Goal: Download file/media

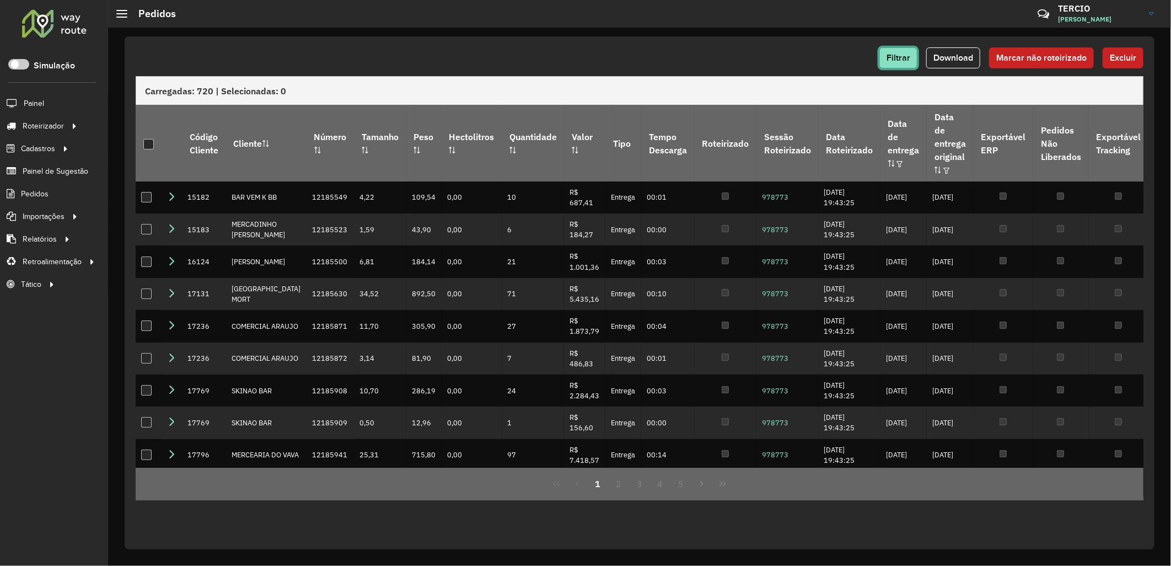
click at [883, 56] on button "Filtrar" at bounding box center [898, 57] width 38 height 21
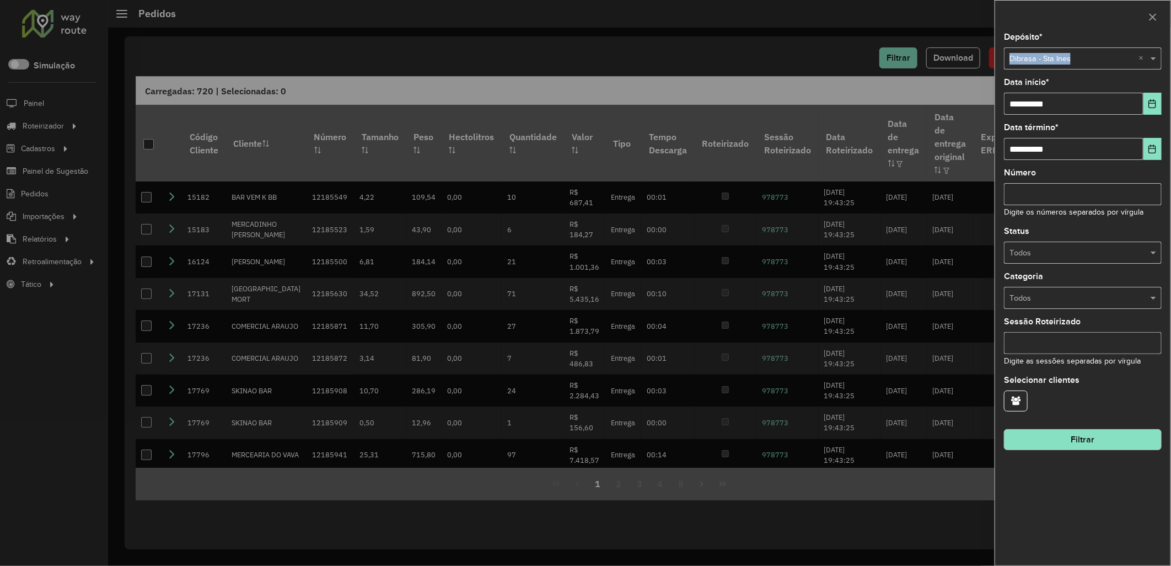
click at [1005, 58] on div "**********" at bounding box center [1082, 299] width 175 height 532
copy span "Dibrasa - Sta Ines"
click at [1079, 60] on input "text" at bounding box center [1071, 59] width 125 height 12
click at [1082, 107] on div "Dibrasa - Viana" at bounding box center [1083, 108] width 157 height 18
click at [1084, 445] on button "Filtrar" at bounding box center [1083, 439] width 158 height 21
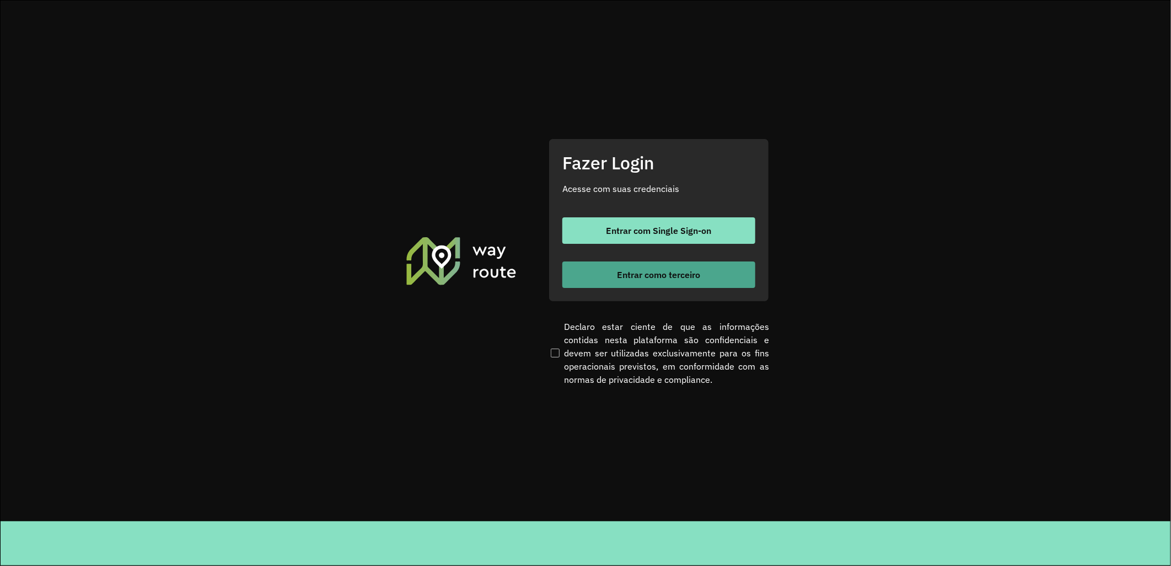
click at [617, 272] on span "Entrar como terceiro" at bounding box center [658, 274] width 83 height 9
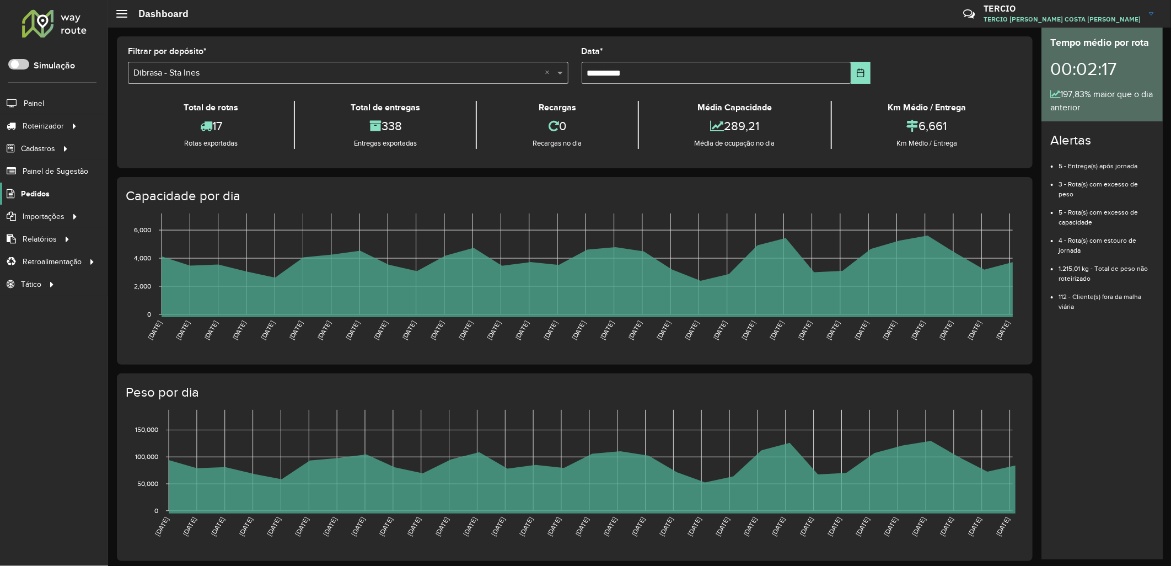
click at [35, 195] on span "Pedidos" at bounding box center [35, 194] width 29 height 12
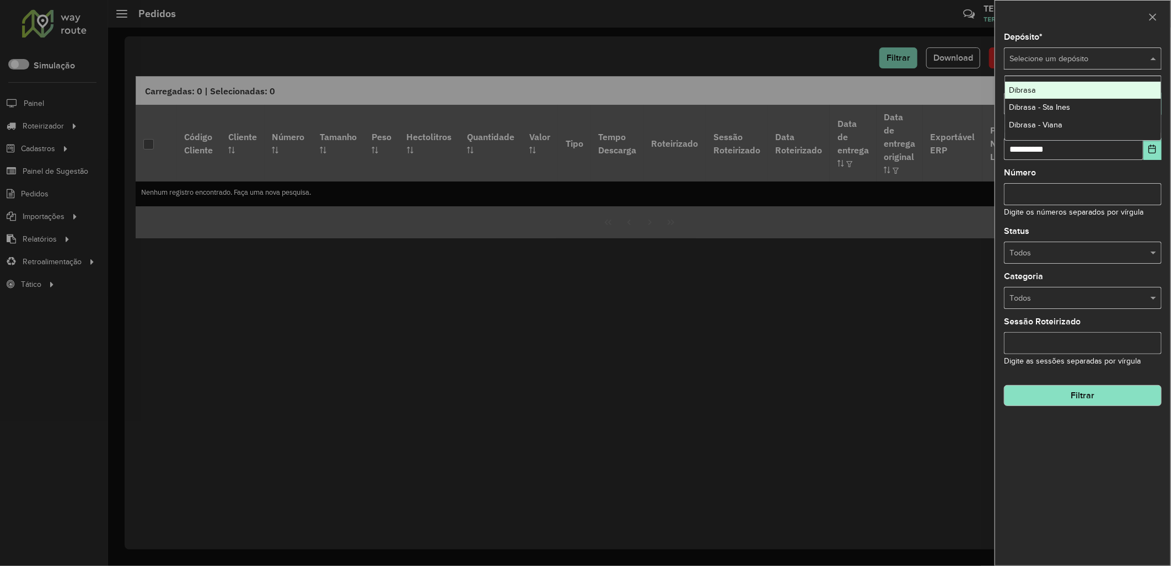
click at [1094, 51] on div "Selecione um depósito" at bounding box center [1083, 58] width 158 height 22
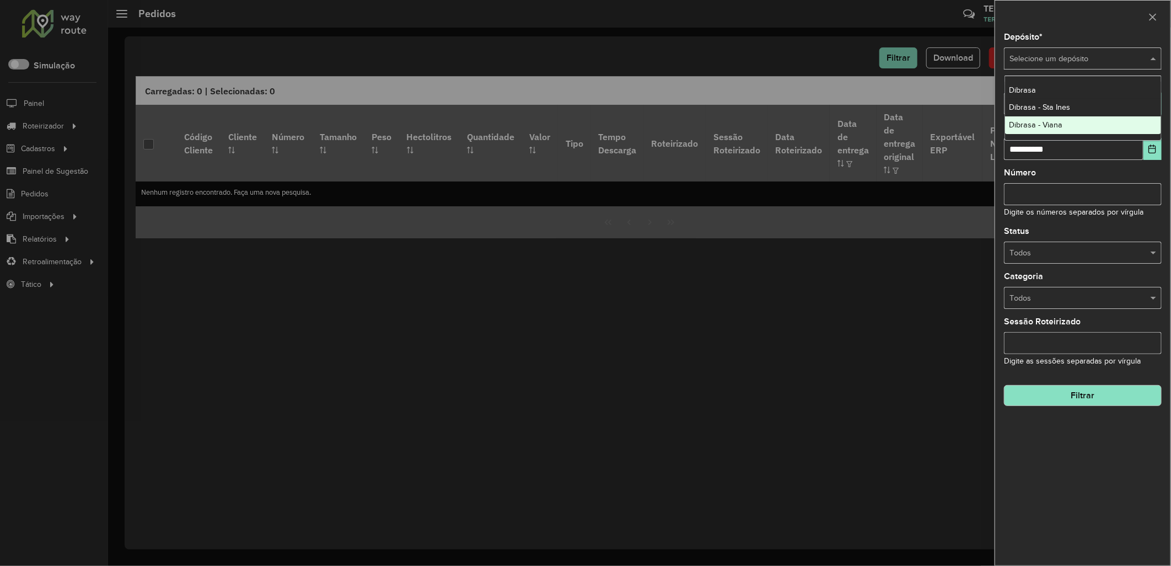
click at [1110, 130] on div "Dibrasa - Viana" at bounding box center [1083, 125] width 157 height 18
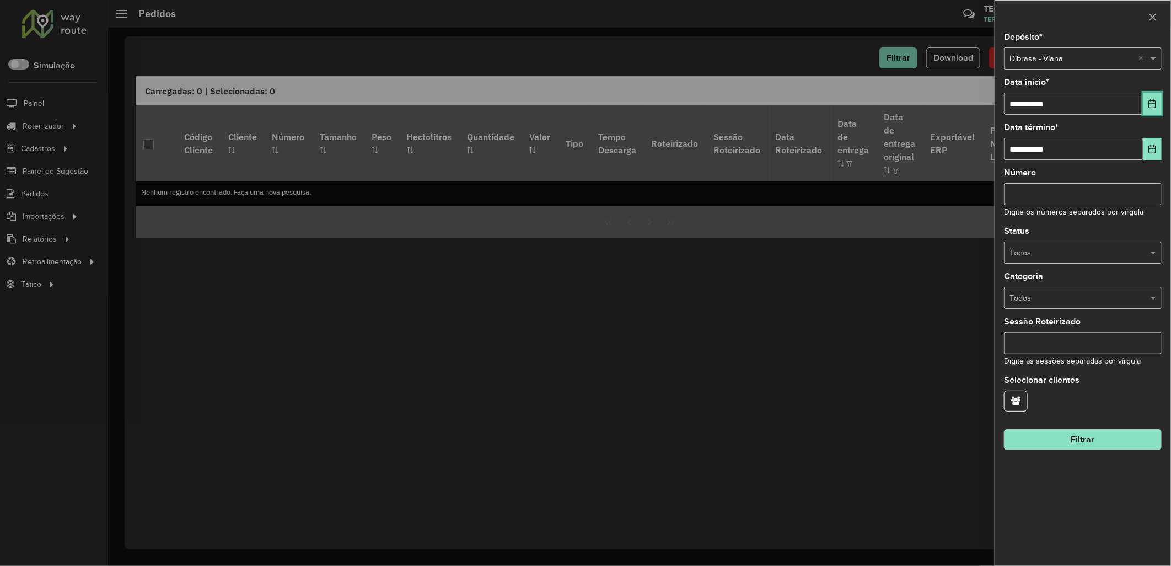
click at [1151, 111] on button "Choose Date" at bounding box center [1152, 104] width 18 height 22
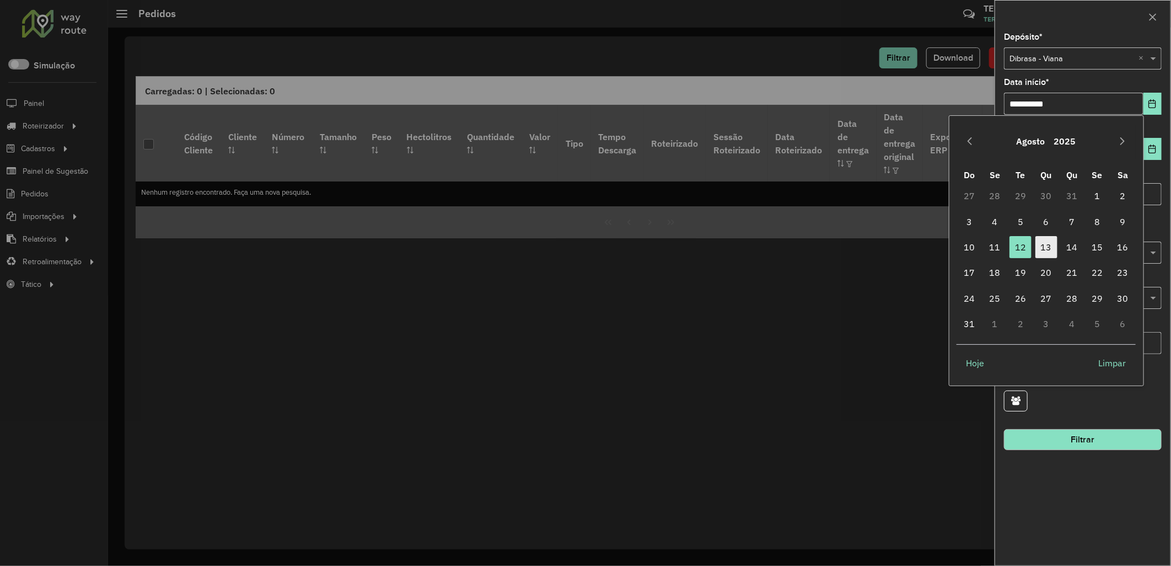
click at [1046, 238] on span "13" at bounding box center [1046, 247] width 22 height 22
type input "**********"
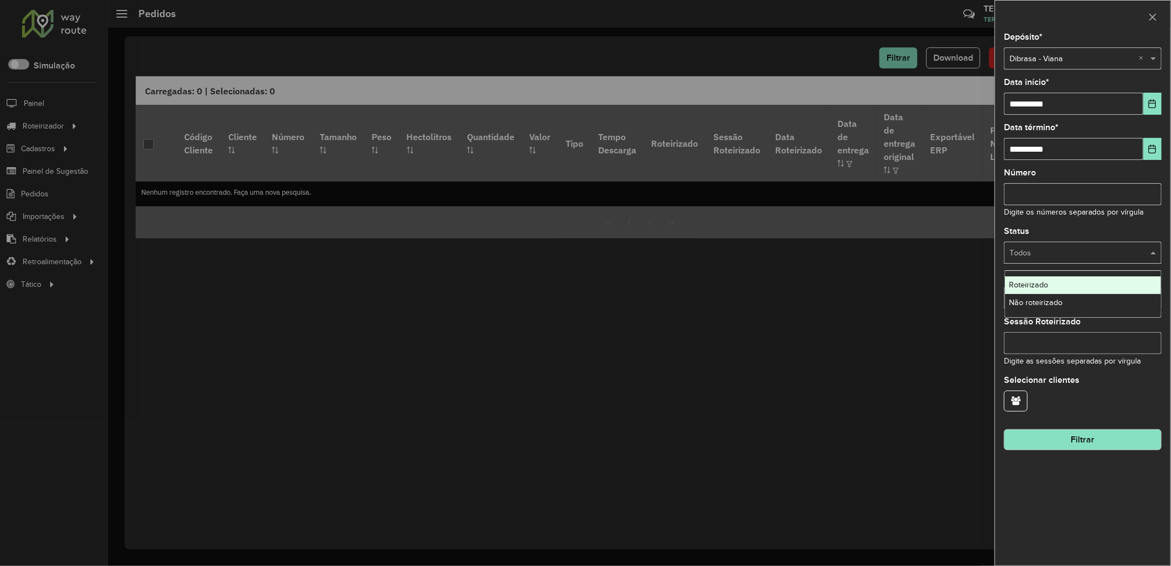
click at [1056, 246] on div "Todos" at bounding box center [1083, 252] width 158 height 22
click at [1040, 442] on button "Filtrar" at bounding box center [1083, 439] width 158 height 21
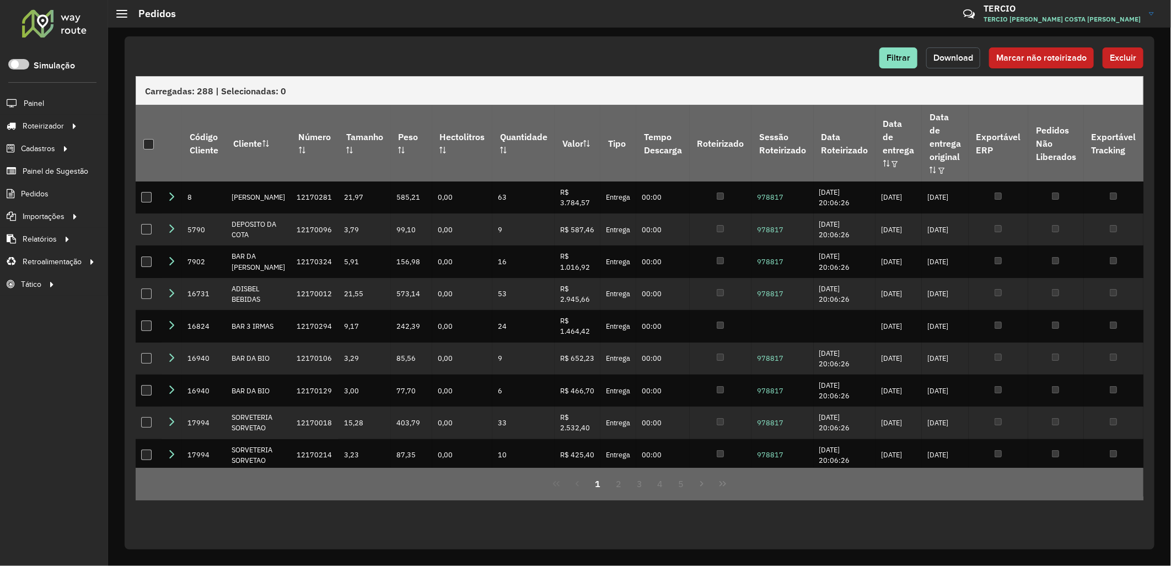
drag, startPoint x: 954, startPoint y: 57, endPoint x: 955, endPoint y: 63, distance: 6.1
click at [955, 63] on button "Download" at bounding box center [953, 57] width 54 height 21
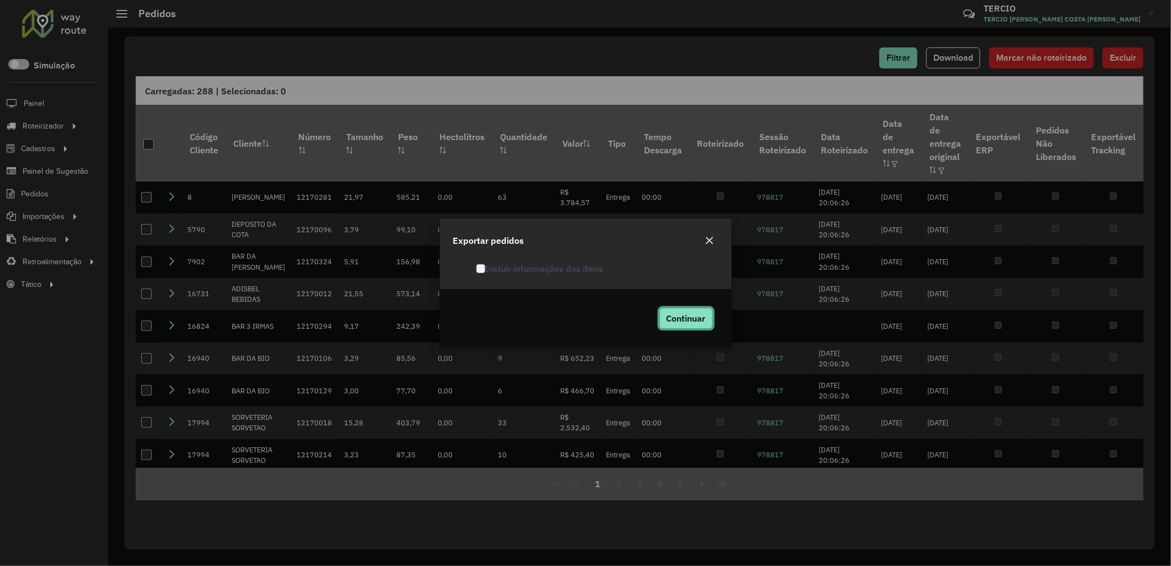
click at [662, 318] on button "Continuar" at bounding box center [685, 318] width 53 height 21
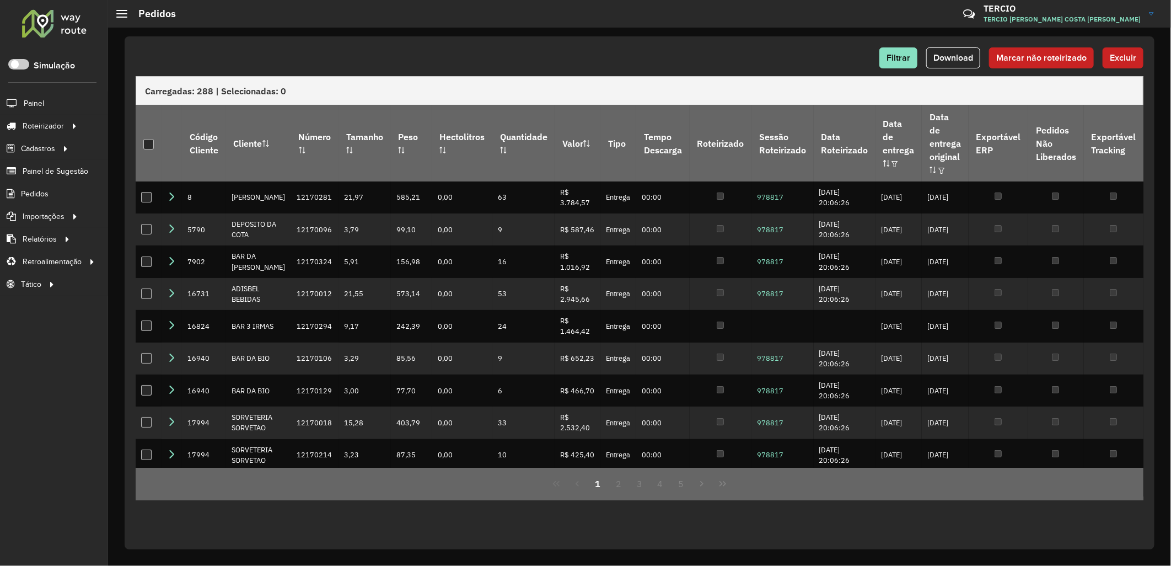
click at [770, 69] on div "Filtrar Download Marcar não roteirizado Excluir" at bounding box center [640, 61] width 1008 height 29
click at [893, 62] on button "Filtrar" at bounding box center [898, 57] width 38 height 21
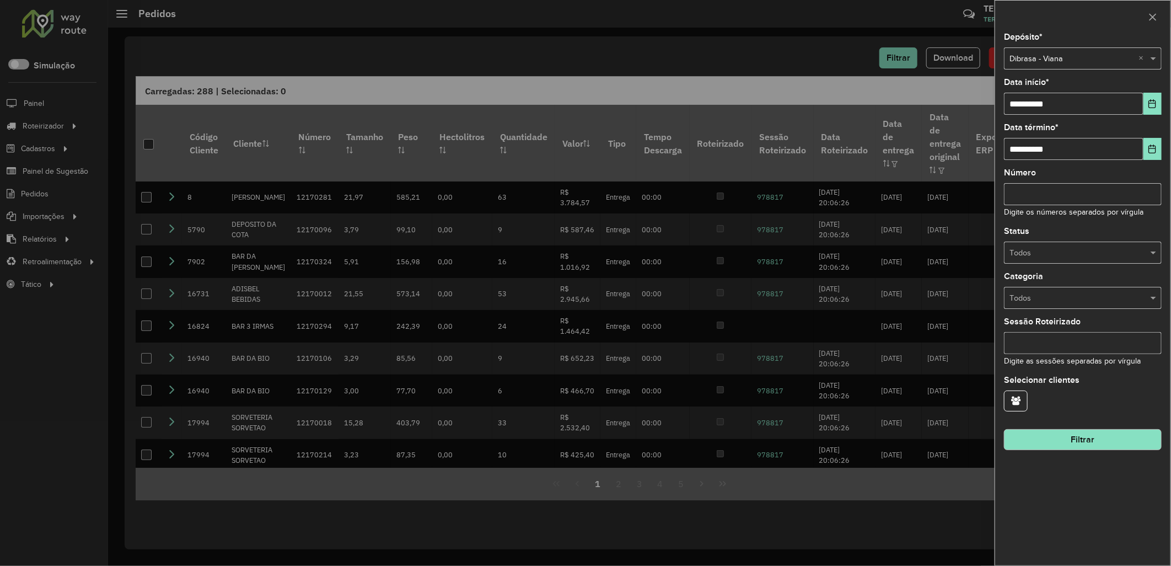
click at [1127, 252] on input "text" at bounding box center [1071, 253] width 125 height 12
click at [1079, 298] on div "Não roteirizado" at bounding box center [1083, 303] width 157 height 18
click at [1044, 432] on hb-field-button "Filtrar" at bounding box center [1083, 435] width 158 height 30
click at [1021, 443] on button "Filtrar" at bounding box center [1083, 439] width 158 height 21
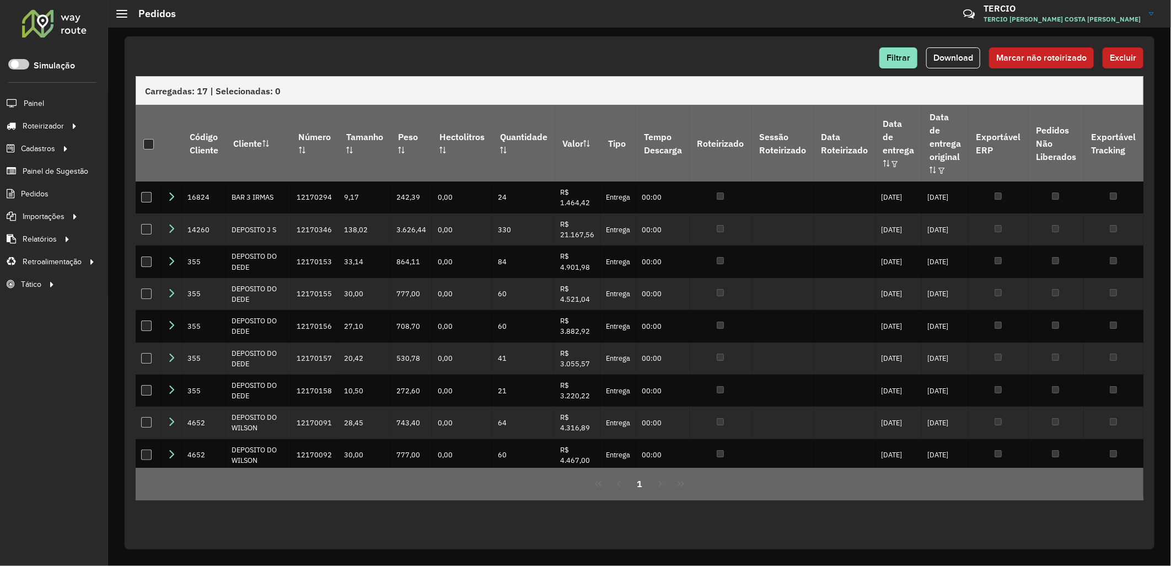
click at [937, 56] on span "Download" at bounding box center [953, 57] width 40 height 9
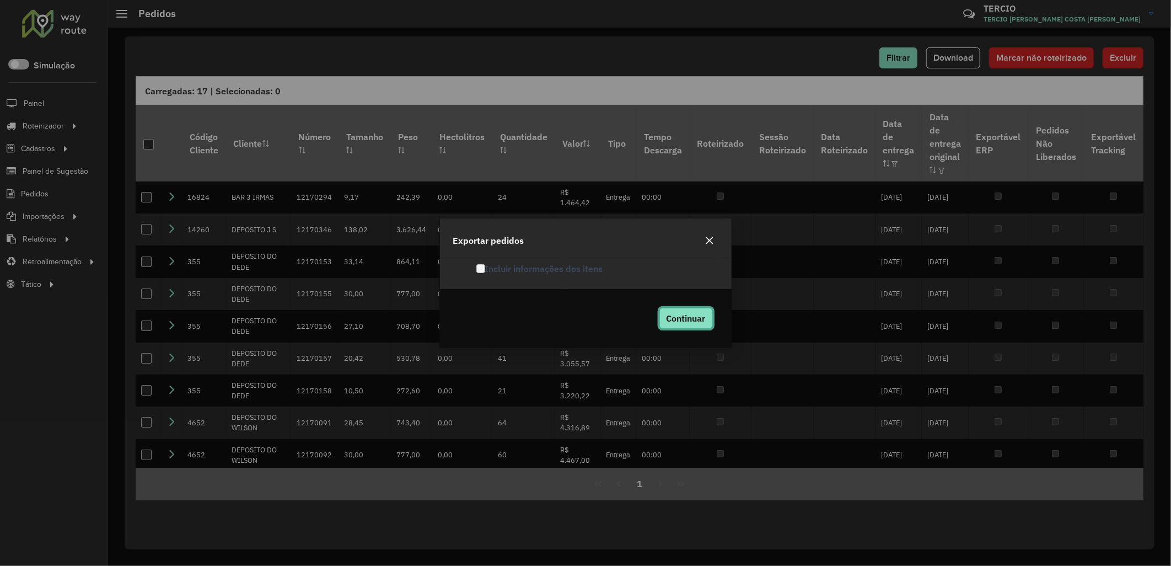
click at [690, 315] on span "Continuar" at bounding box center [685, 318] width 39 height 11
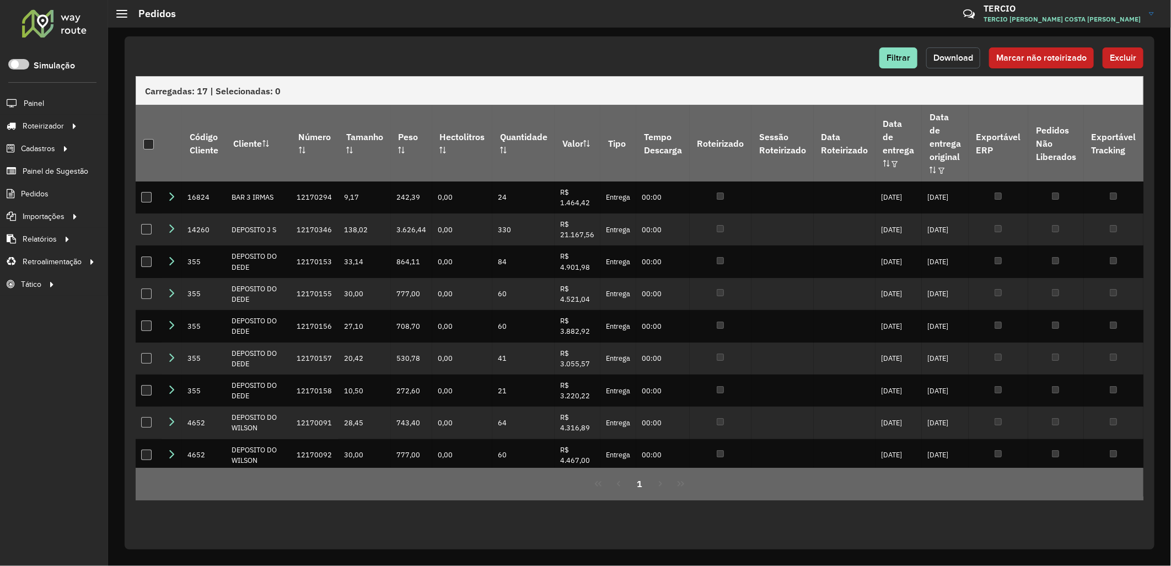
click at [962, 52] on button "Download" at bounding box center [953, 57] width 54 height 21
